Goal: Transaction & Acquisition: Purchase product/service

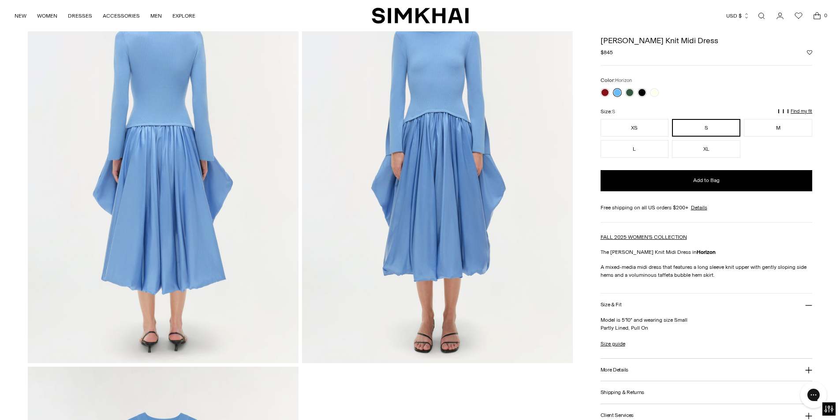
scroll to position [793, 0]
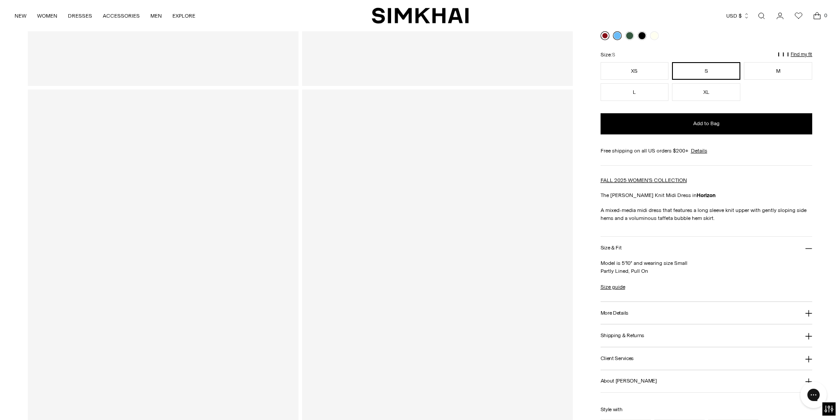
click at [604, 92] on button "L" at bounding box center [634, 93] width 68 height 18
click at [606, 40] on link at bounding box center [604, 35] width 9 height 9
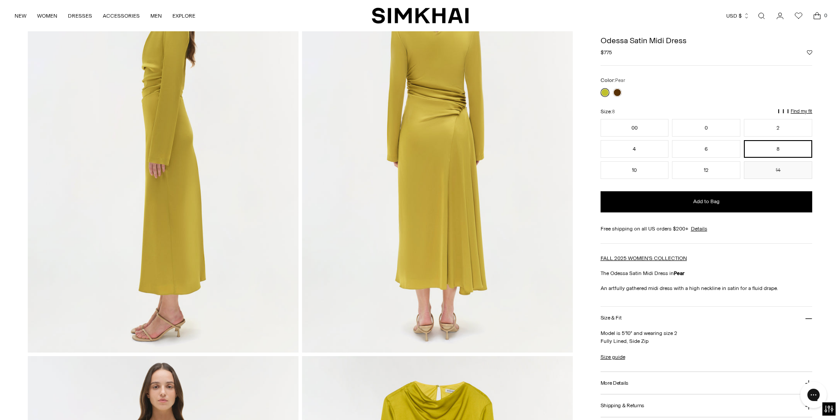
scroll to position [513, 0]
